Goal: Task Accomplishment & Management: Manage account settings

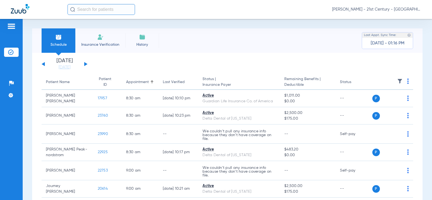
click at [412, 8] on span "[PERSON_NAME] - 21st Century - [GEOGRAPHIC_DATA]" at bounding box center [376, 9] width 89 height 5
click at [402, 19] on span "Account Selection" at bounding box center [401, 19] width 30 height 4
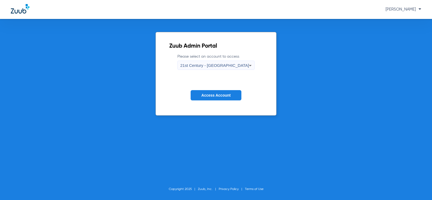
click at [228, 70] on div "21st Century - [GEOGRAPHIC_DATA]" at bounding box center [214, 65] width 69 height 9
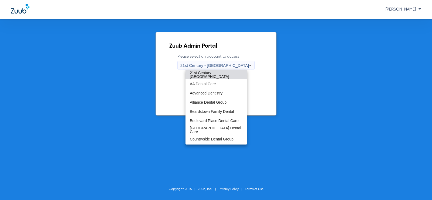
click at [271, 53] on div at bounding box center [216, 100] width 432 height 200
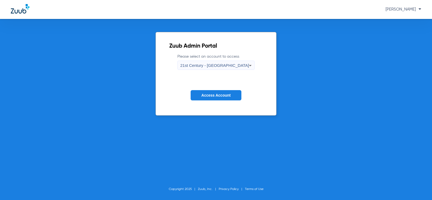
click at [221, 95] on span "Access Account" at bounding box center [216, 95] width 29 height 4
